Goal: Task Accomplishment & Management: Manage account settings

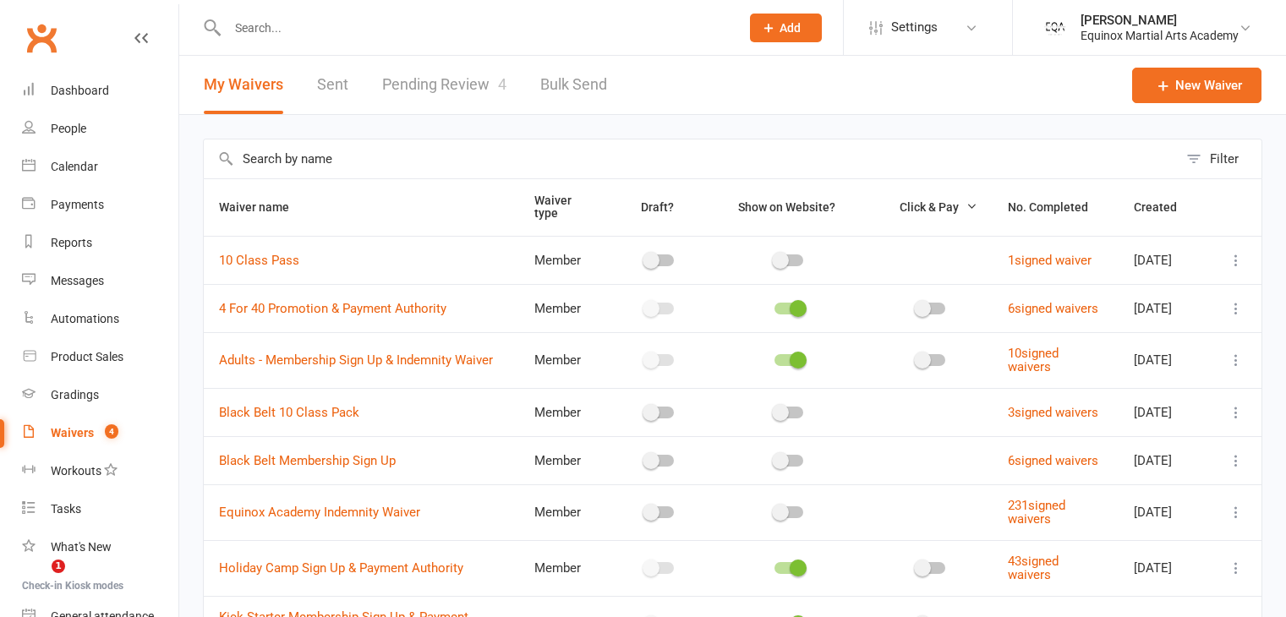
select select "50"
click at [104, 94] on div "Dashboard" at bounding box center [80, 91] width 58 height 14
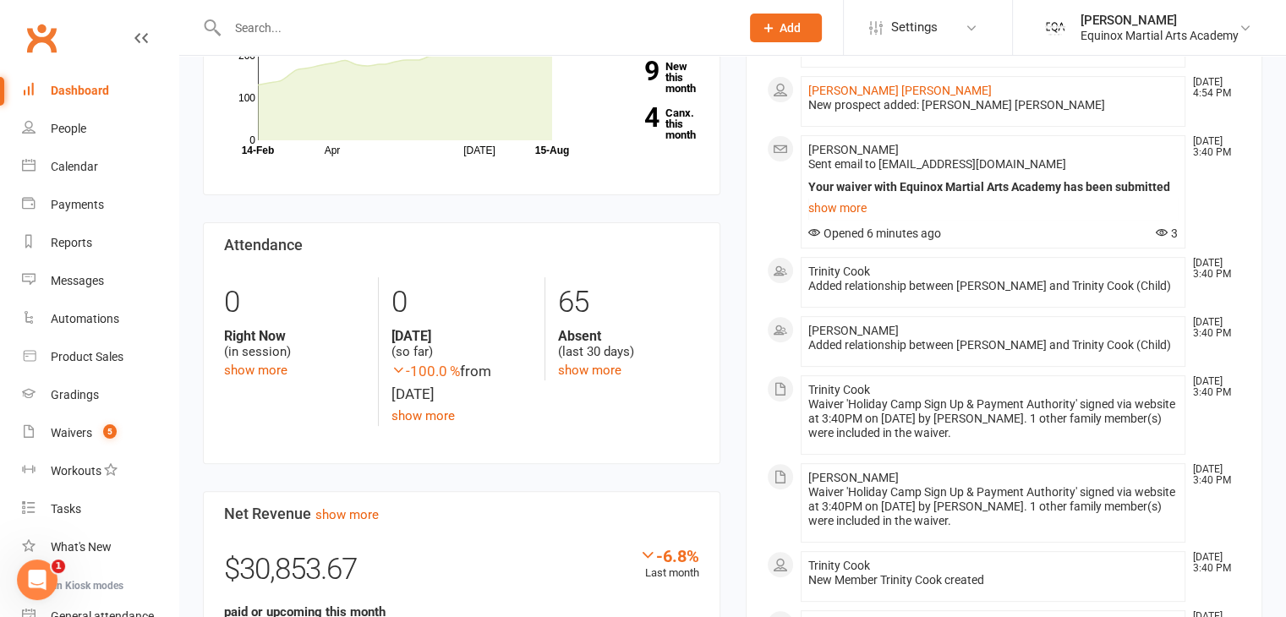
scroll to position [487, 0]
click at [88, 436] on div "Waivers" at bounding box center [71, 433] width 41 height 14
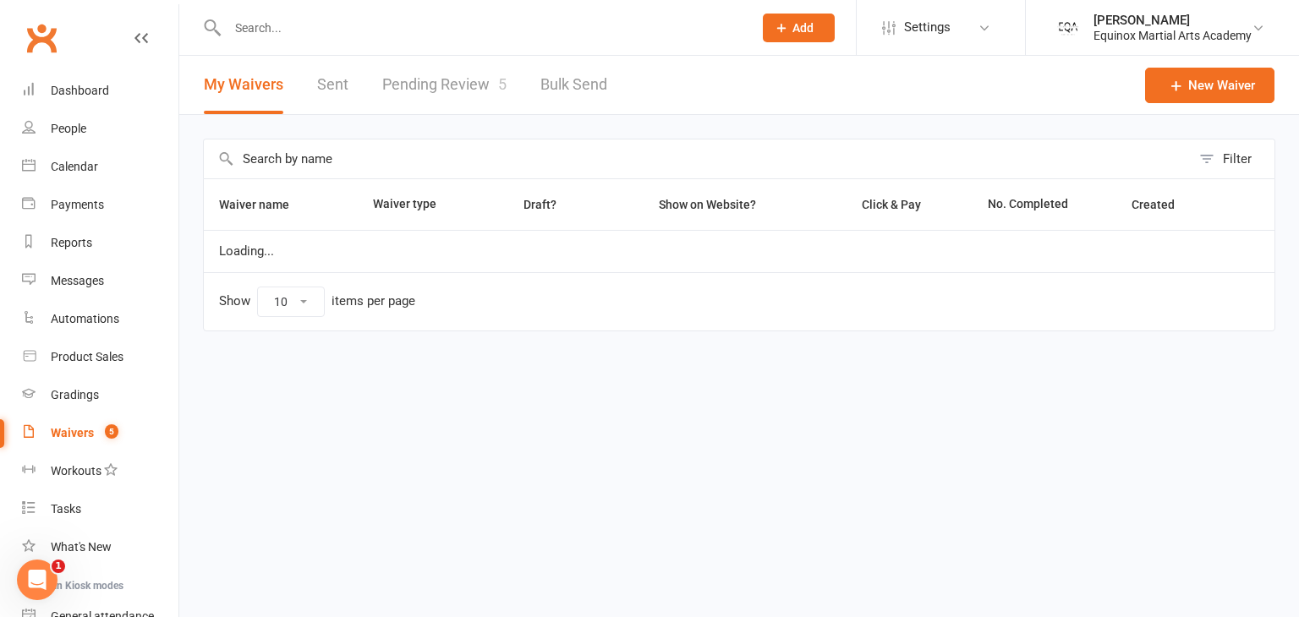
select select "50"
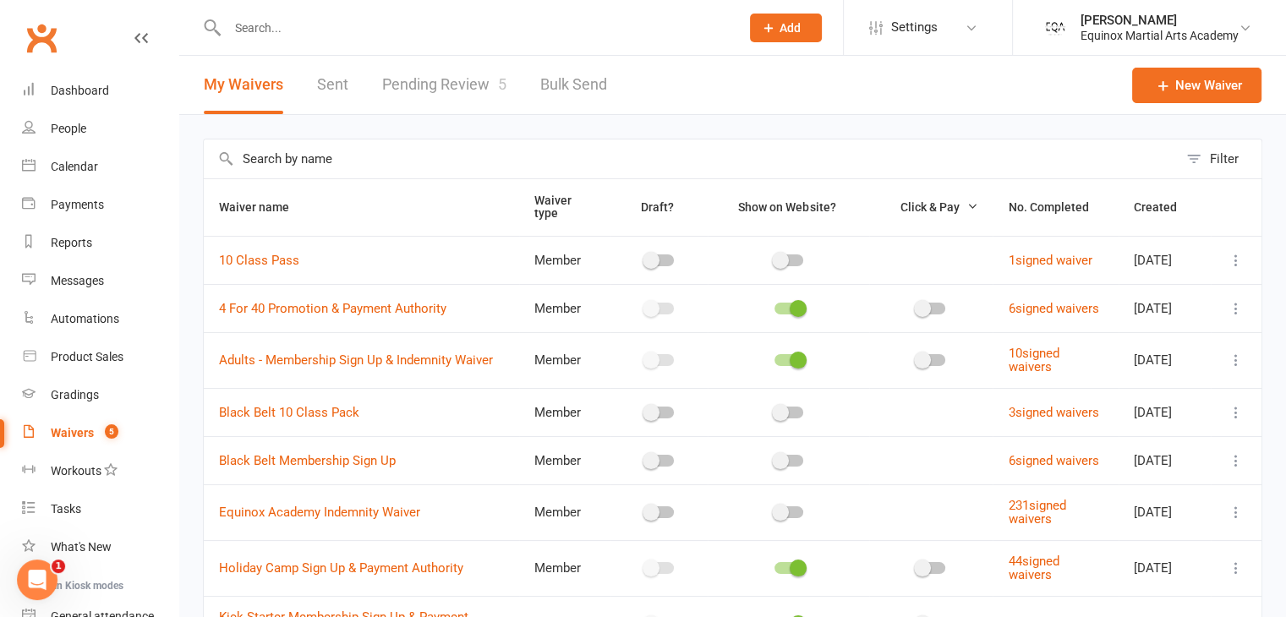
click at [458, 85] on link "Pending Review 5" at bounding box center [444, 85] width 124 height 58
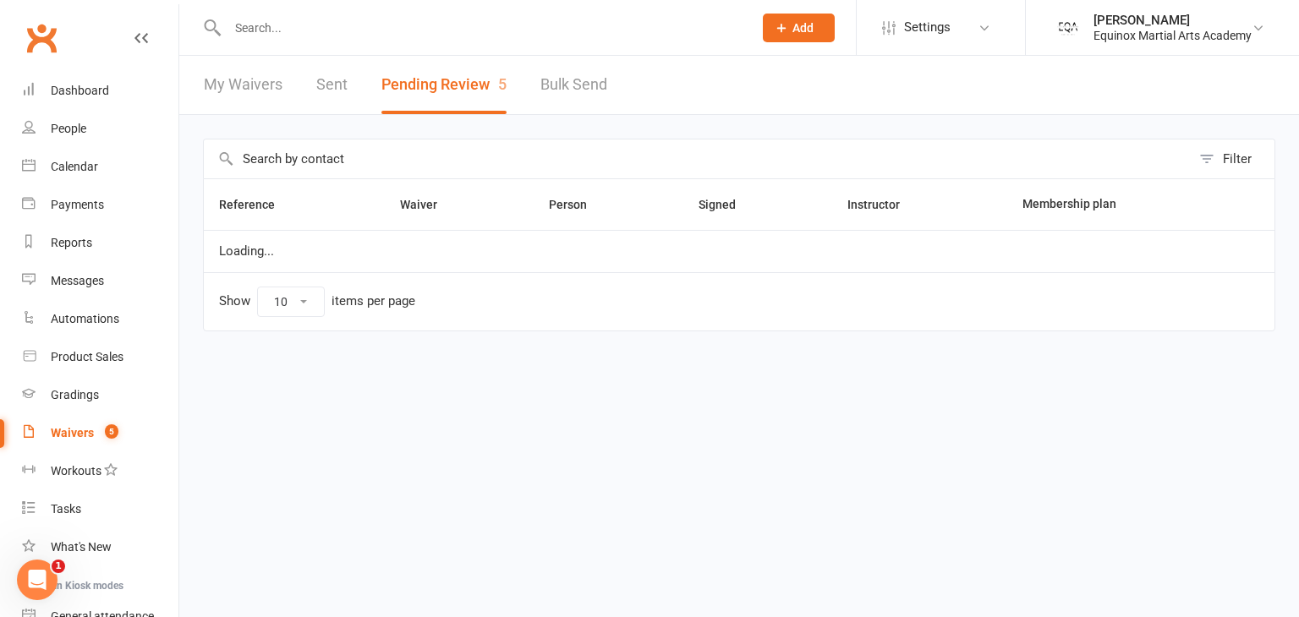
select select "50"
